Goal: Task Accomplishment & Management: Use online tool/utility

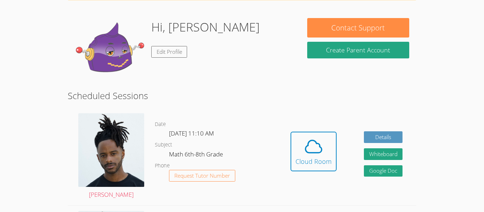
scroll to position [67, 0]
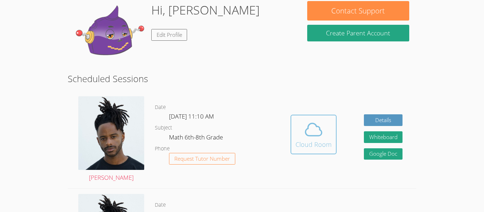
click at [303, 127] on span at bounding box center [314, 130] width 36 height 20
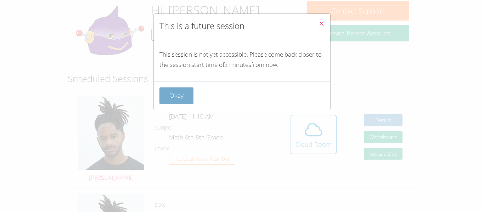
click at [178, 93] on button "Okay" at bounding box center [176, 96] width 34 height 17
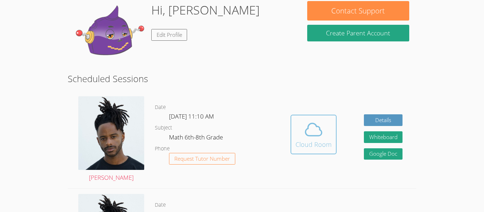
click at [327, 131] on span at bounding box center [314, 130] width 36 height 20
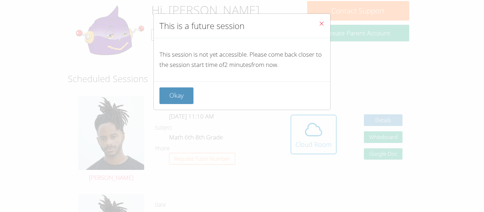
click at [167, 106] on div "Okay" at bounding box center [242, 96] width 177 height 28
click at [171, 101] on button "Okay" at bounding box center [176, 96] width 34 height 17
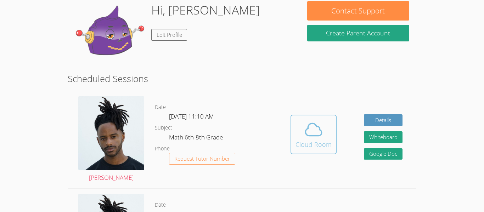
click at [304, 138] on icon at bounding box center [314, 130] width 20 height 20
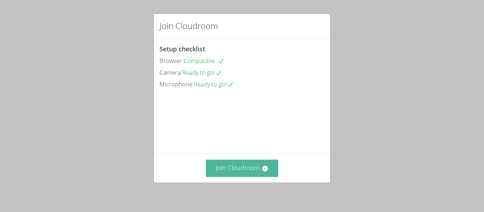
click at [210, 173] on button "Join Cloudroom" at bounding box center [242, 168] width 73 height 17
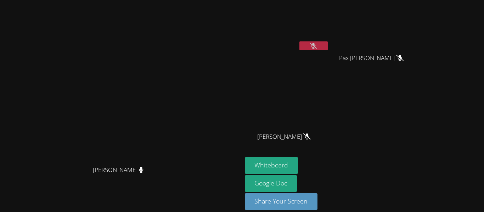
click at [317, 45] on icon at bounding box center [313, 46] width 7 height 6
click at [328, 45] on button at bounding box center [313, 45] width 28 height 9
click at [298, 167] on button "Whiteboard" at bounding box center [272, 165] width 54 height 17
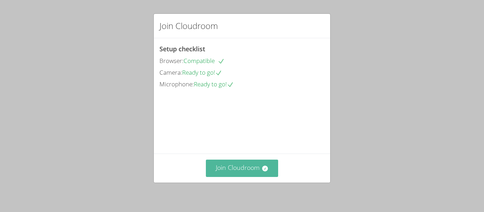
click at [231, 168] on button "Join Cloudroom" at bounding box center [242, 168] width 73 height 17
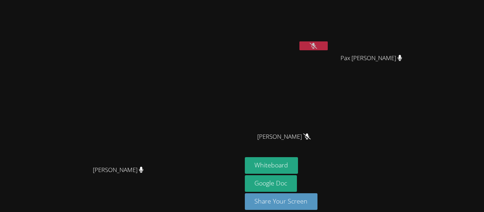
drag, startPoint x: 231, startPoint y: 168, endPoint x: 235, endPoint y: 172, distance: 5.8
click at [174, 162] on video at bounding box center [121, 95] width 106 height 133
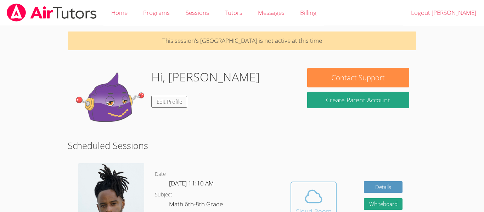
click at [301, 187] on span at bounding box center [314, 197] width 36 height 20
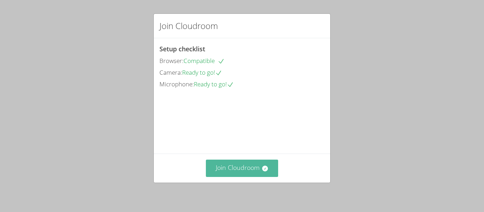
click at [240, 174] on button "Join Cloudroom" at bounding box center [242, 168] width 73 height 17
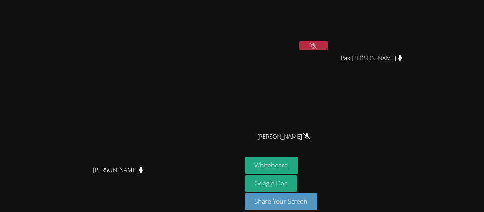
click at [317, 44] on icon at bounding box center [313, 46] width 7 height 6
click at [317, 43] on icon at bounding box center [313, 46] width 7 height 6
click at [328, 47] on button at bounding box center [313, 45] width 28 height 9
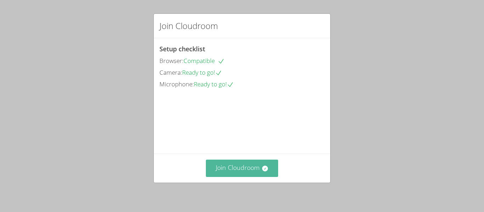
click at [240, 173] on button "Join Cloudroom" at bounding box center [242, 168] width 73 height 17
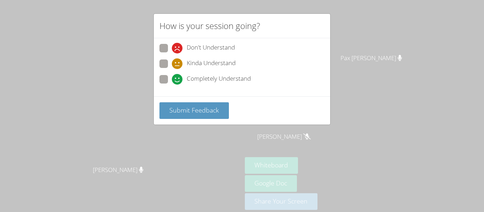
click at [171, 45] on label "Don't Understand" at bounding box center [196, 49] width 75 height 10
click at [172, 45] on input "Don't Understand" at bounding box center [175, 47] width 6 height 6
radio input "true"
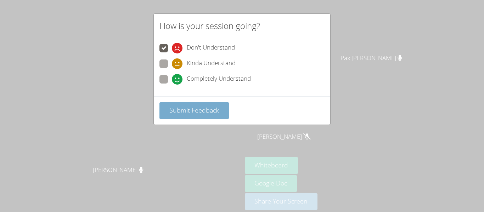
click at [212, 111] on span "Submit Feedback" at bounding box center [194, 110] width 50 height 9
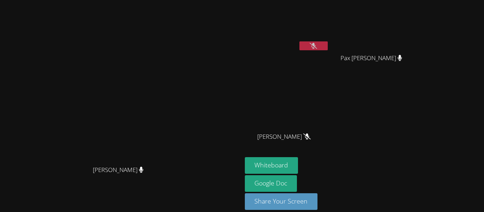
click at [317, 44] on icon at bounding box center [313, 46] width 7 height 6
click at [316, 43] on icon at bounding box center [314, 46] width 4 height 6
